Goal: Navigation & Orientation: Find specific page/section

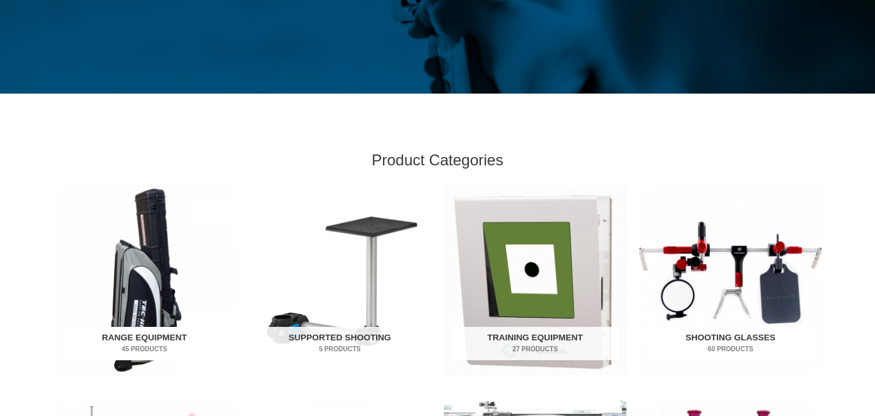
scroll to position [286, 0]
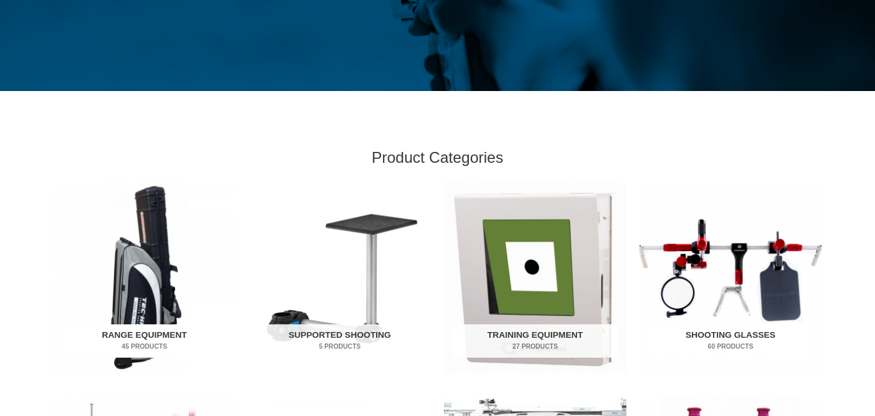
click at [61, 251] on img "Visit product category Range Equipment" at bounding box center [144, 277] width 182 height 190
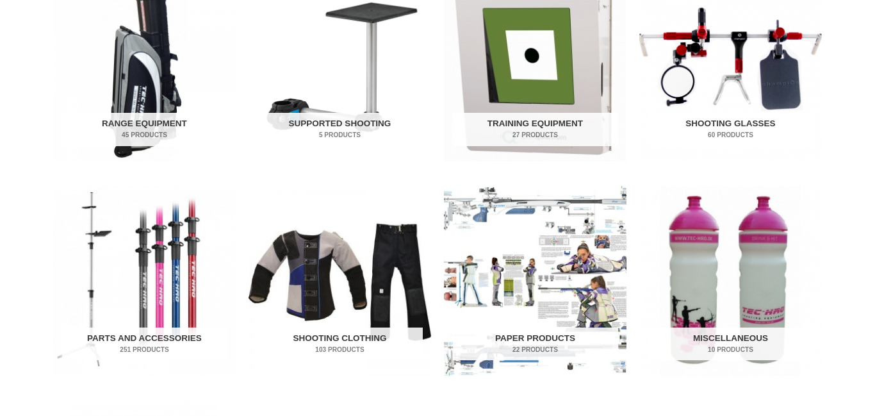
scroll to position [499, 0]
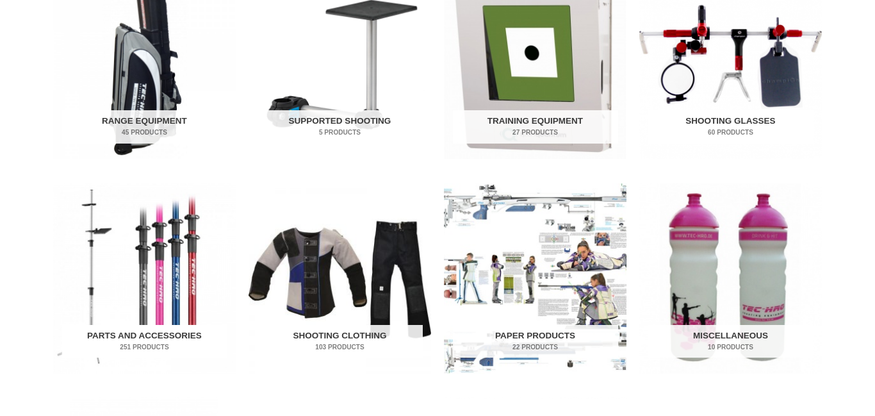
click at [147, 331] on h2 "Parts and Accessories 251 Products" at bounding box center [144, 341] width 165 height 33
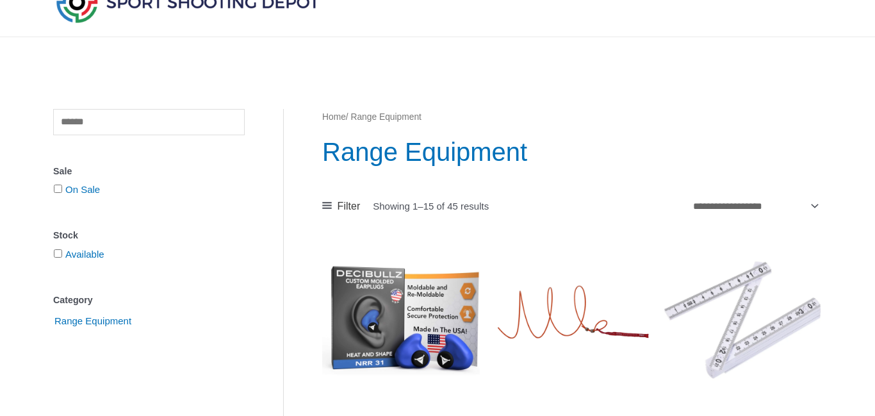
scroll to position [66, 0]
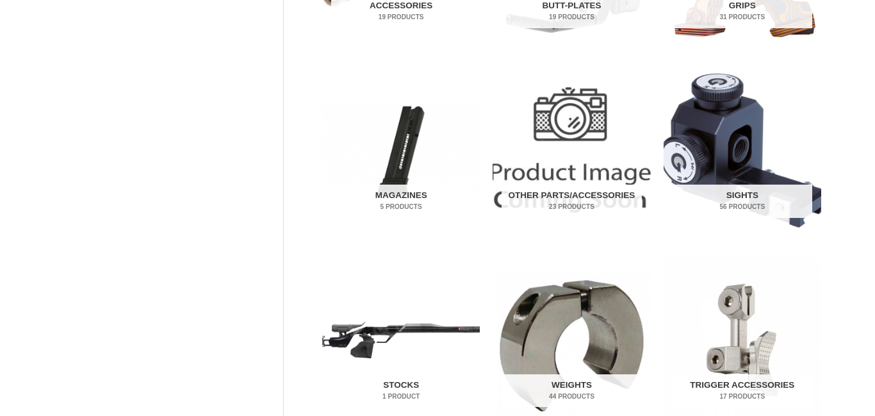
scroll to position [423, 0]
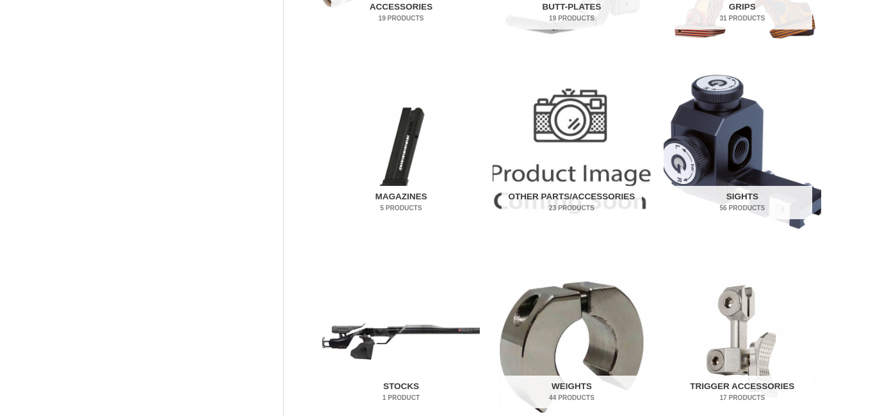
click at [401, 198] on h2 "Magazines 5 Products" at bounding box center [401, 202] width 140 height 33
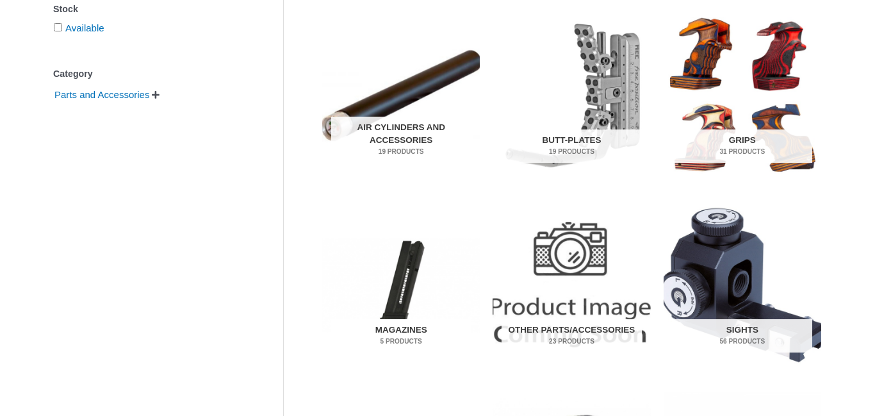
scroll to position [287, 0]
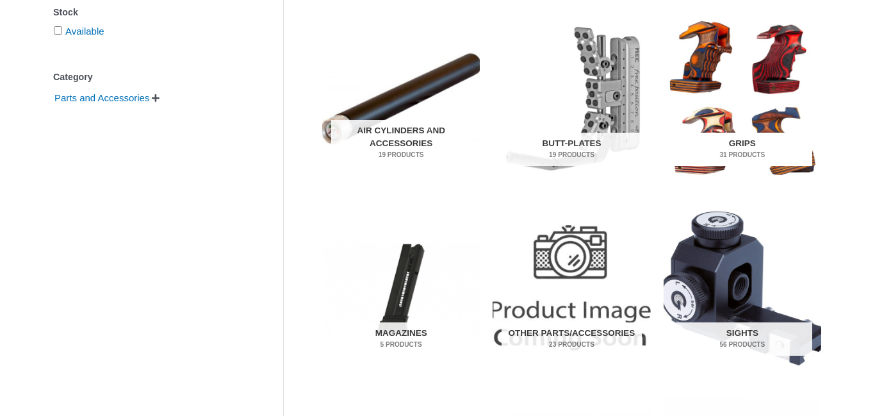
click at [734, 140] on h2 "Grips 31 Products" at bounding box center [742, 149] width 140 height 33
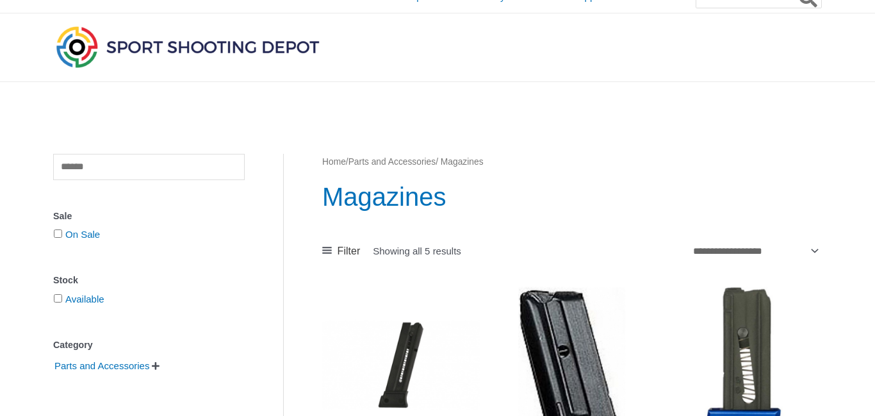
scroll to position [12, 0]
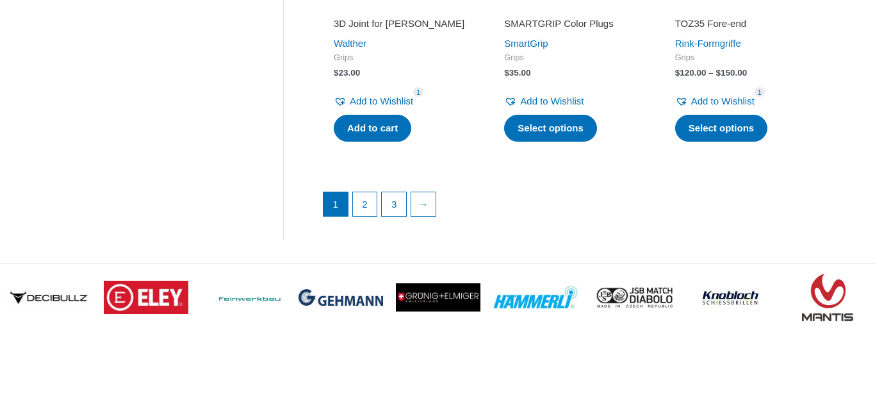
scroll to position [1898, 0]
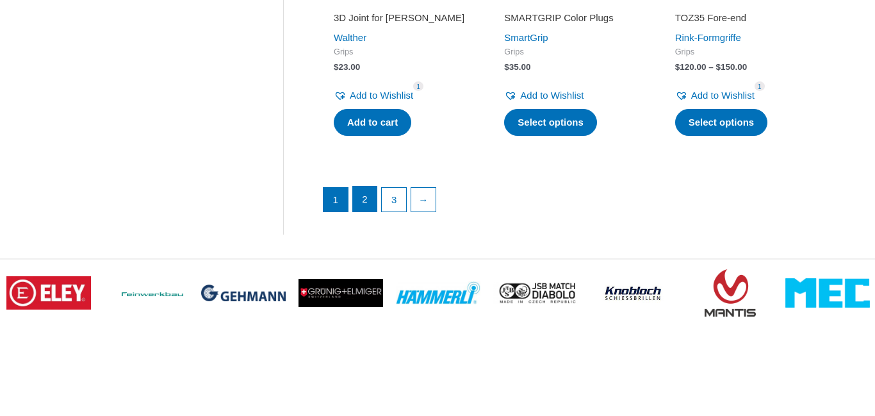
click at [362, 203] on link "2" at bounding box center [365, 199] width 24 height 26
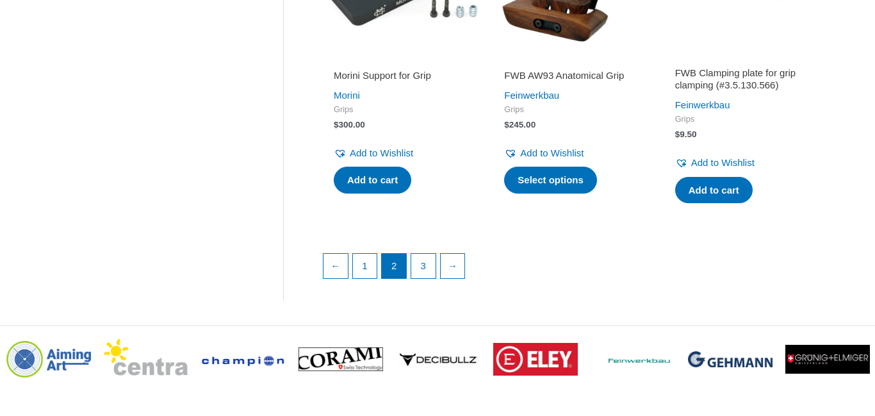
scroll to position [1891, 0]
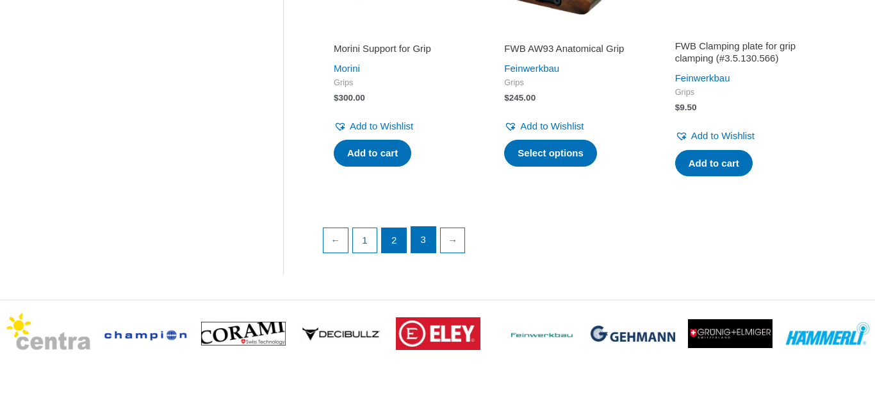
click at [420, 245] on link "3" at bounding box center [423, 240] width 24 height 26
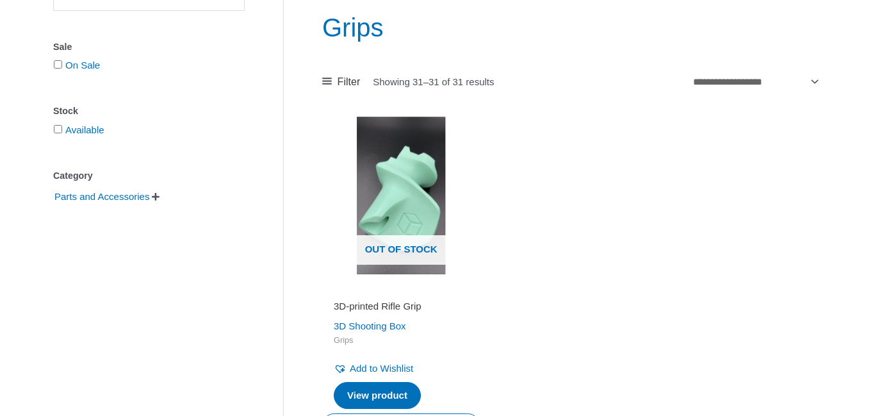
scroll to position [182, 0]
